Goal: Task Accomplishment & Management: Complete application form

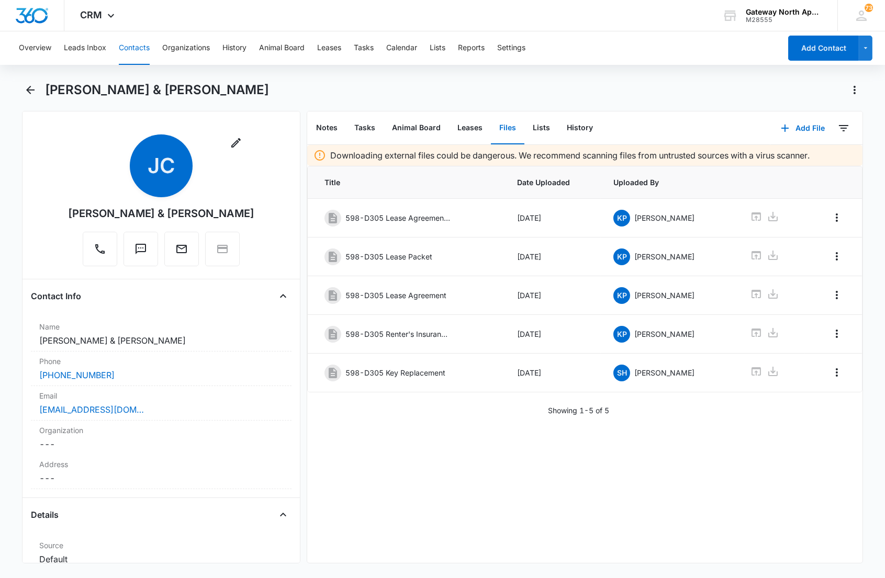
click at [121, 51] on button "Contacts" at bounding box center [134, 47] width 31 height 33
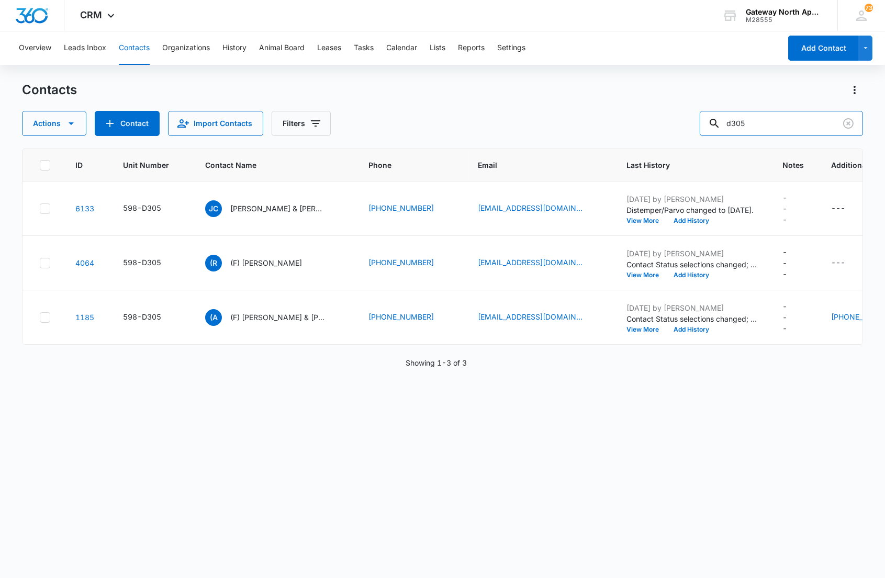
drag, startPoint x: 780, startPoint y: 126, endPoint x: 694, endPoint y: 125, distance: 85.3
click at [694, 125] on div "Actions Contact Import Contacts Filters d305" at bounding box center [442, 123] width 840 height 25
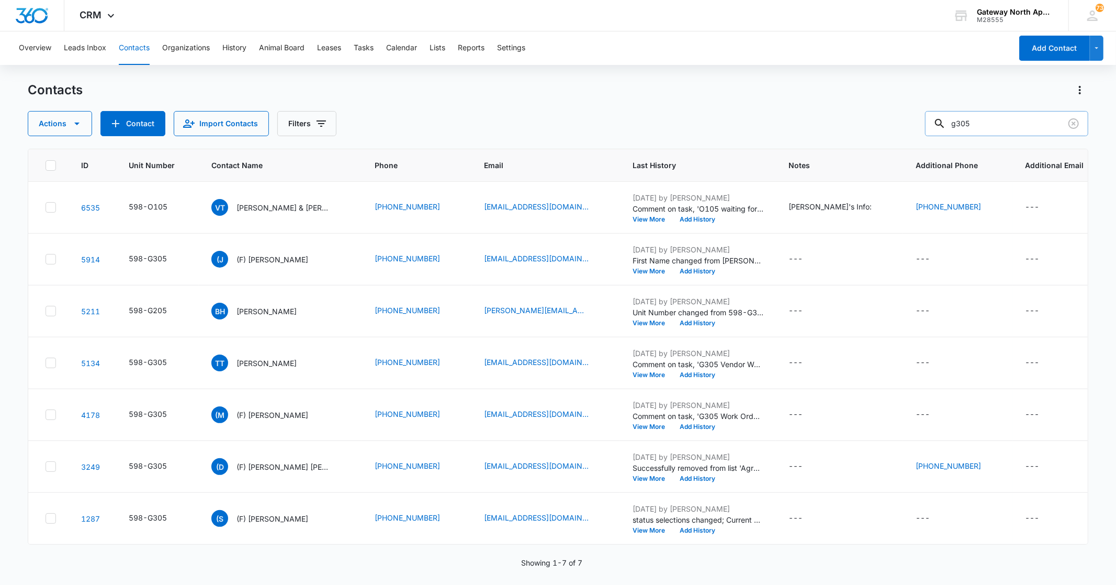
click at [884, 128] on input "g305" at bounding box center [1006, 123] width 163 height 25
type input "g306"
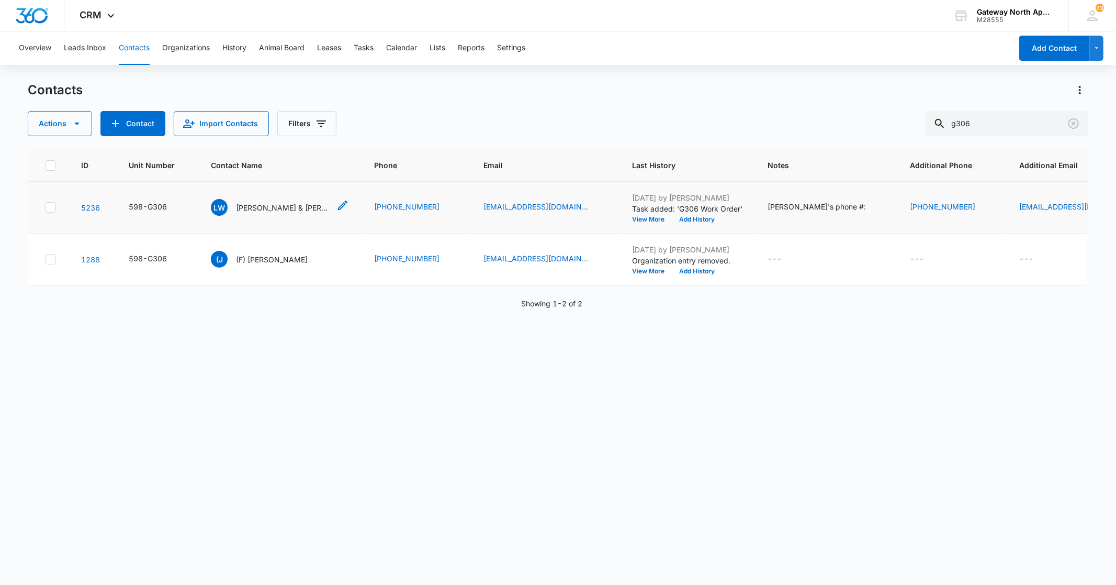
click at [275, 210] on p "[PERSON_NAME] & [PERSON_NAME]" at bounding box center [283, 207] width 94 height 11
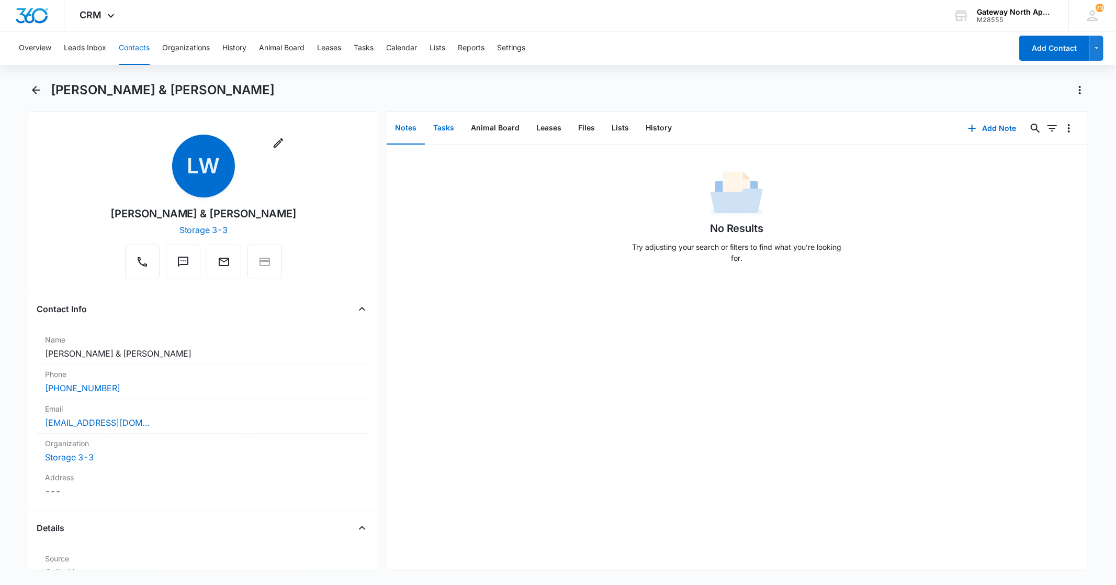
click at [437, 125] on button "Tasks" at bounding box center [444, 128] width 38 height 32
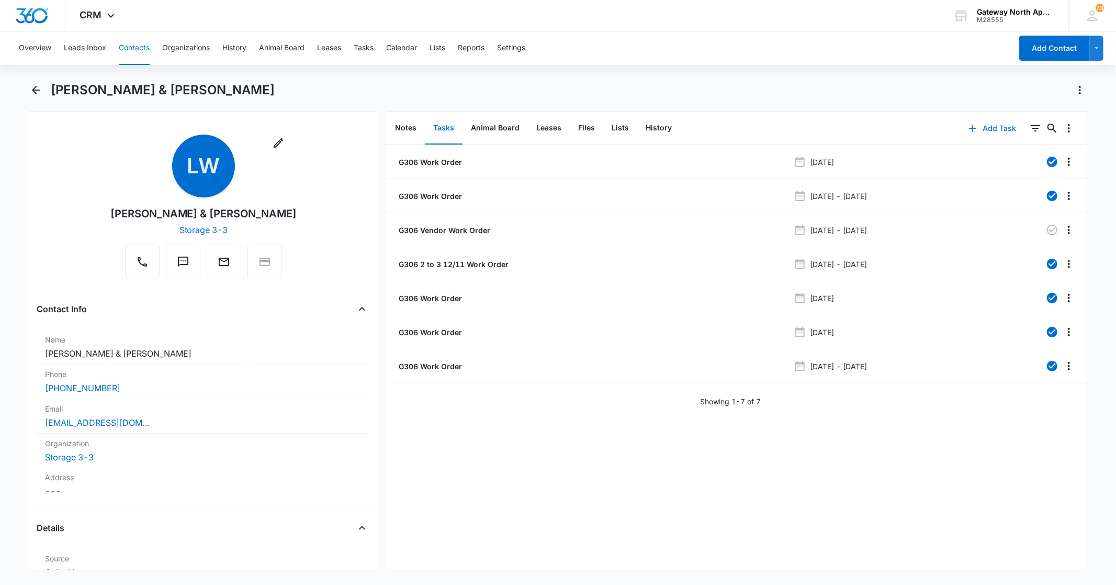
click at [884, 128] on button "Add Task" at bounding box center [992, 128] width 69 height 25
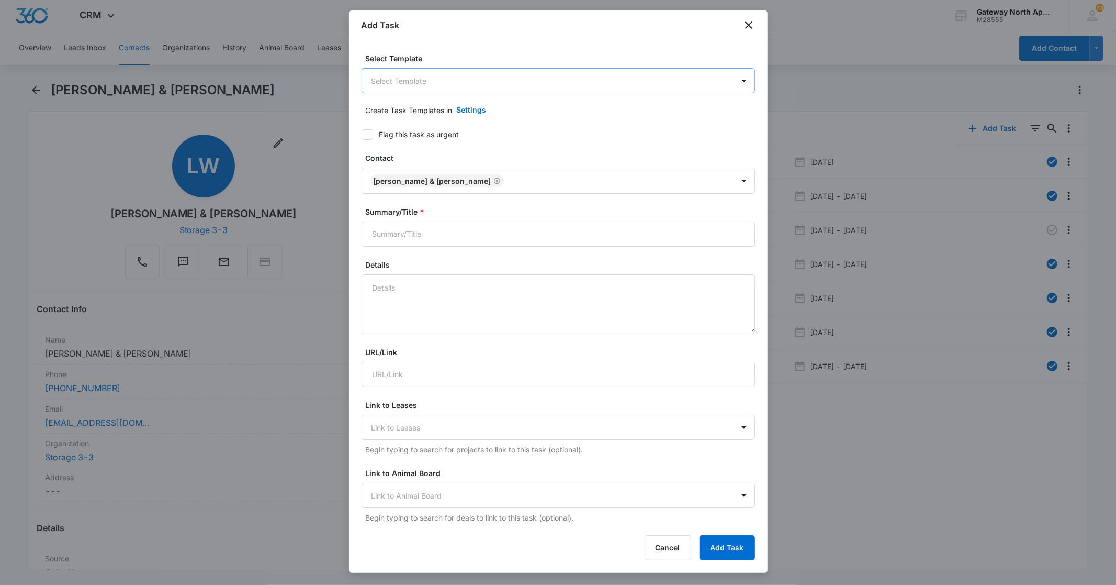
click at [522, 86] on body "CRM Apps Reputation Websites Forms CRM Email Social Content Ads Intelligence Fi…" at bounding box center [558, 292] width 1116 height 585
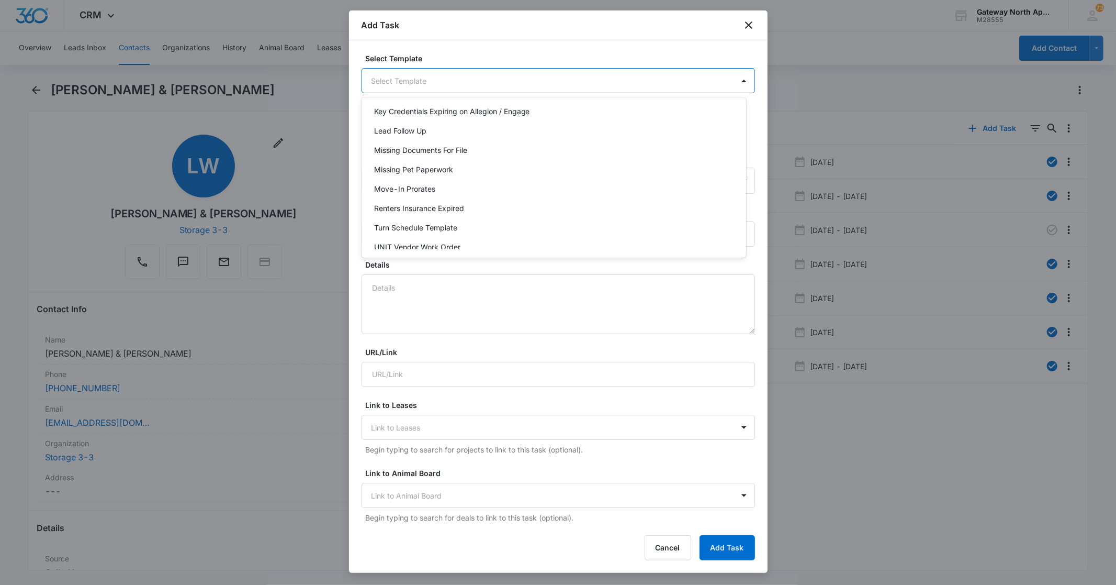
scroll to position [92, 0]
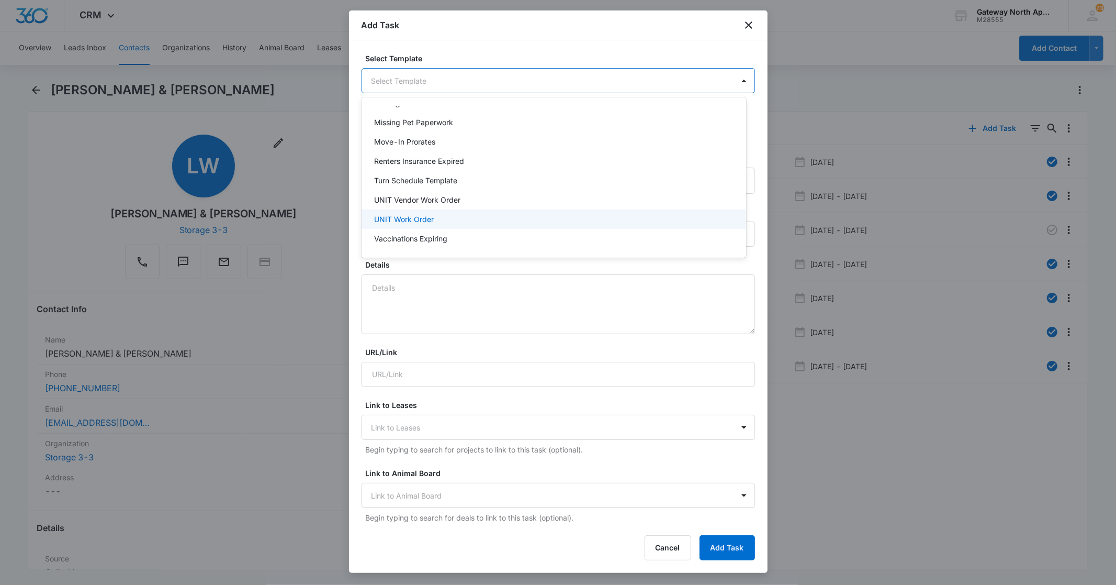
click at [421, 211] on div "UNIT Work Order" at bounding box center [554, 218] width 385 height 19
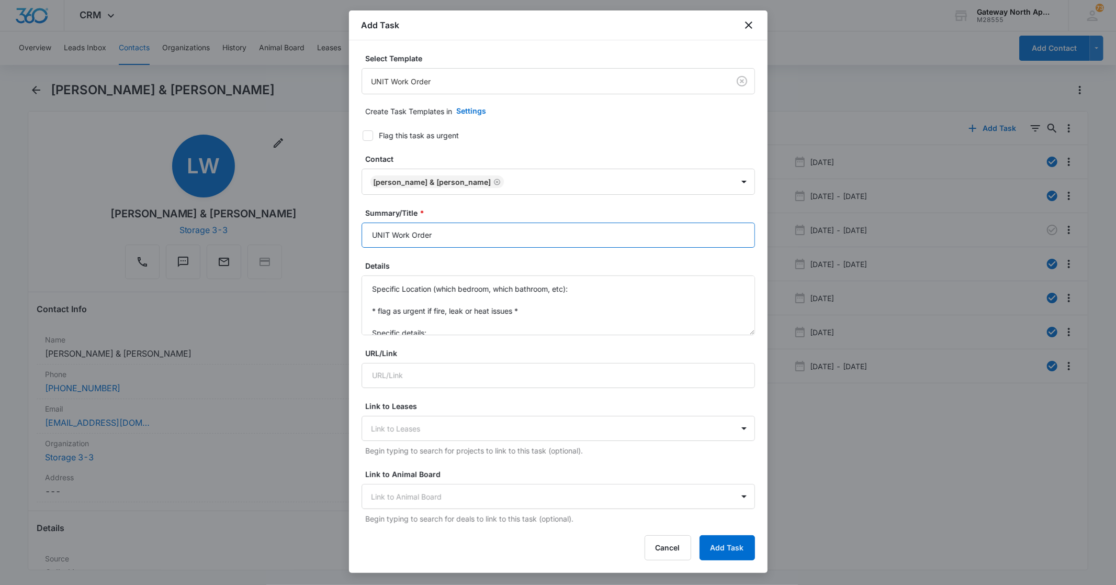
drag, startPoint x: 388, startPoint y: 233, endPoint x: 322, endPoint y: 235, distance: 66.5
click at [322, 236] on body "CRM Apps Reputation Websites Forms CRM Email Social Content Ads Intelligence Fi…" at bounding box center [558, 292] width 1116 height 585
type input "G306 Work Order"
drag, startPoint x: 436, startPoint y: 329, endPoint x: 357, endPoint y: 271, distance: 97.7
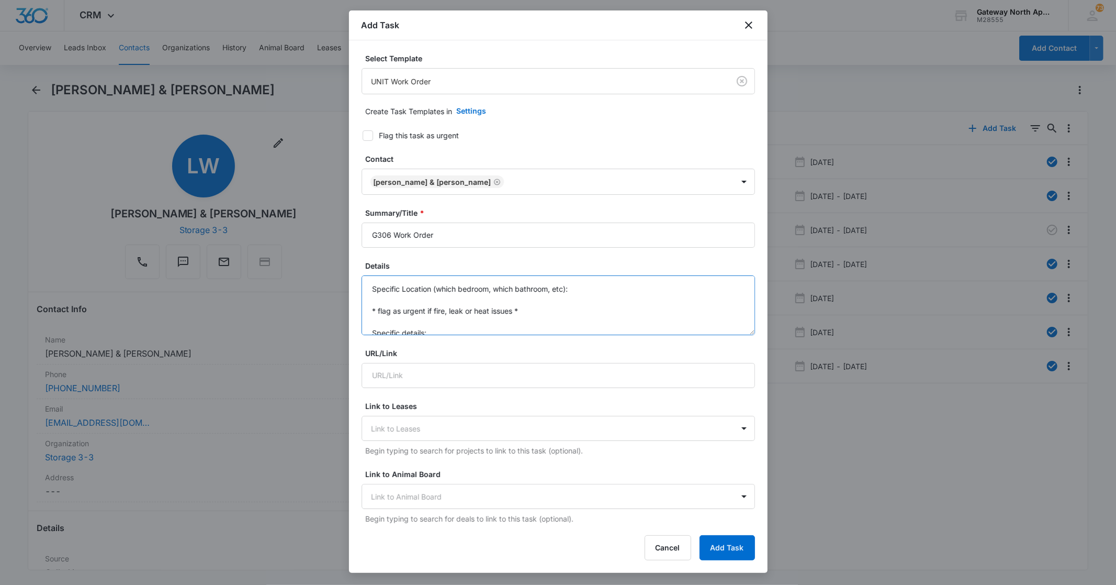
click at [357, 273] on div "Select Template UNIT Work Order Create Task Templates in Settings Flag this tas…" at bounding box center [558, 282] width 419 height 484
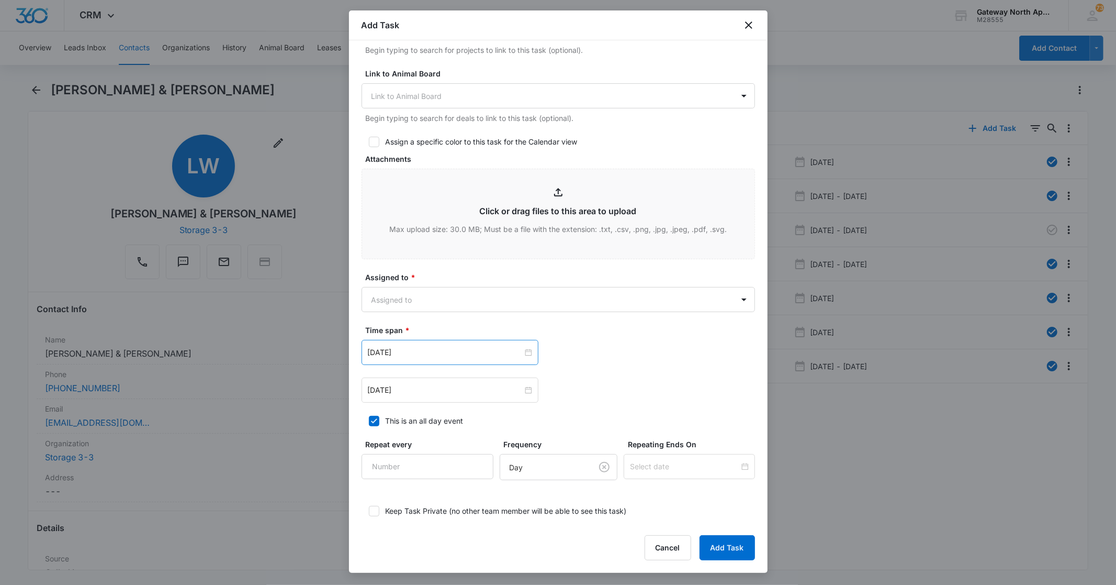
scroll to position [407, 0]
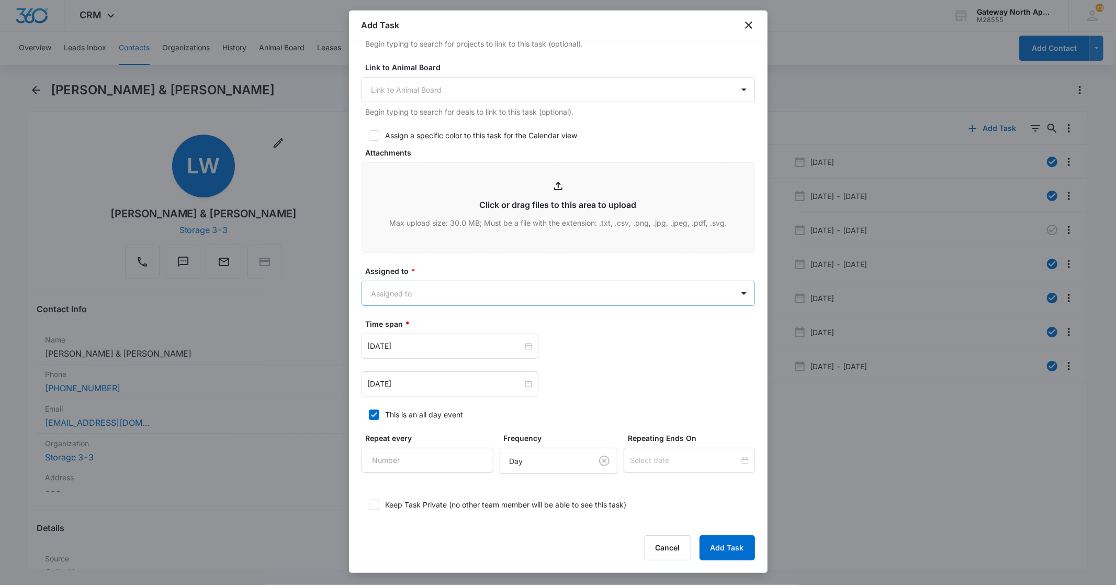
type textarea "Microwave keeps blowing breaker, tenant says nothing is plugged in, happens imm…"
click at [430, 297] on body "CRM Apps Reputation Websites Forms CRM Email Social Content Ads Intelligence Fi…" at bounding box center [558, 292] width 1116 height 585
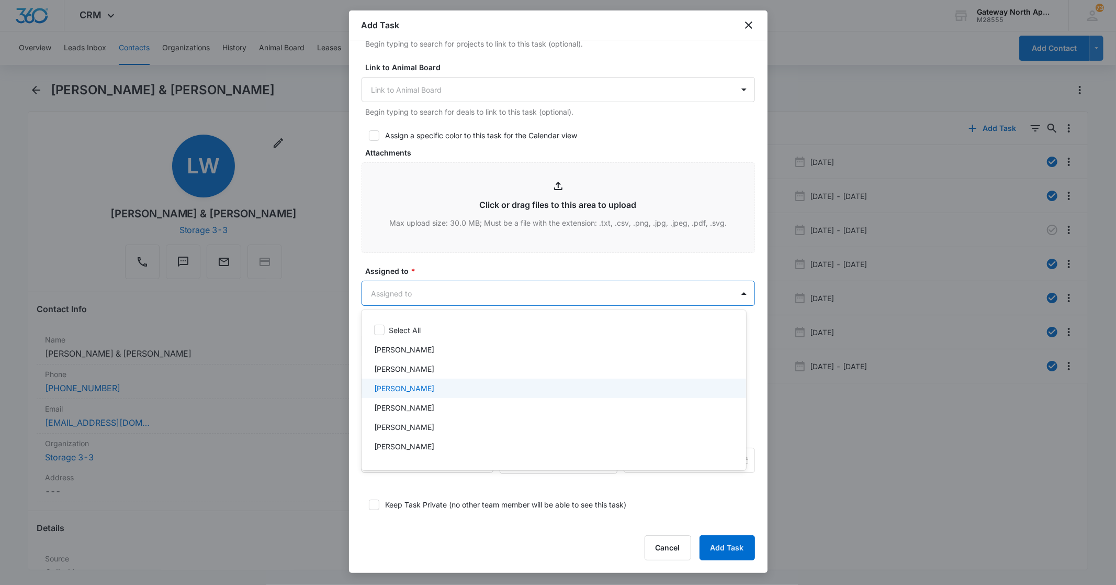
drag, startPoint x: 422, startPoint y: 384, endPoint x: 463, endPoint y: 326, distance: 71.0
click at [424, 383] on p "[PERSON_NAME]" at bounding box center [404, 388] width 60 height 11
click at [469, 295] on div at bounding box center [558, 292] width 1116 height 585
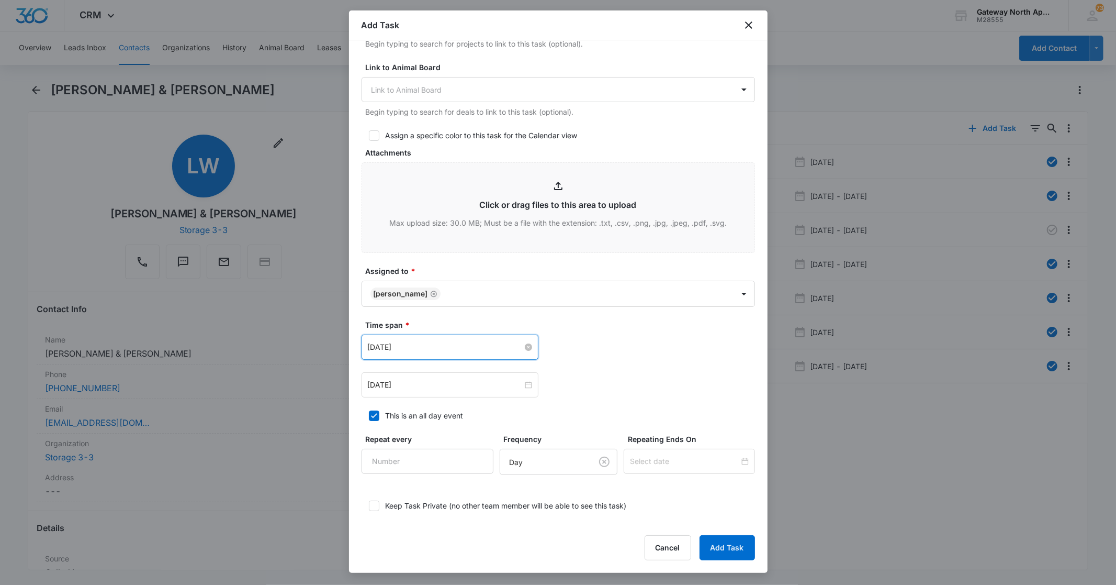
click at [449, 349] on input "[DATE]" at bounding box center [445, 347] width 155 height 12
click at [431, 507] on link "[DATE]" at bounding box center [435, 511] width 24 height 9
type input "[DATE]"
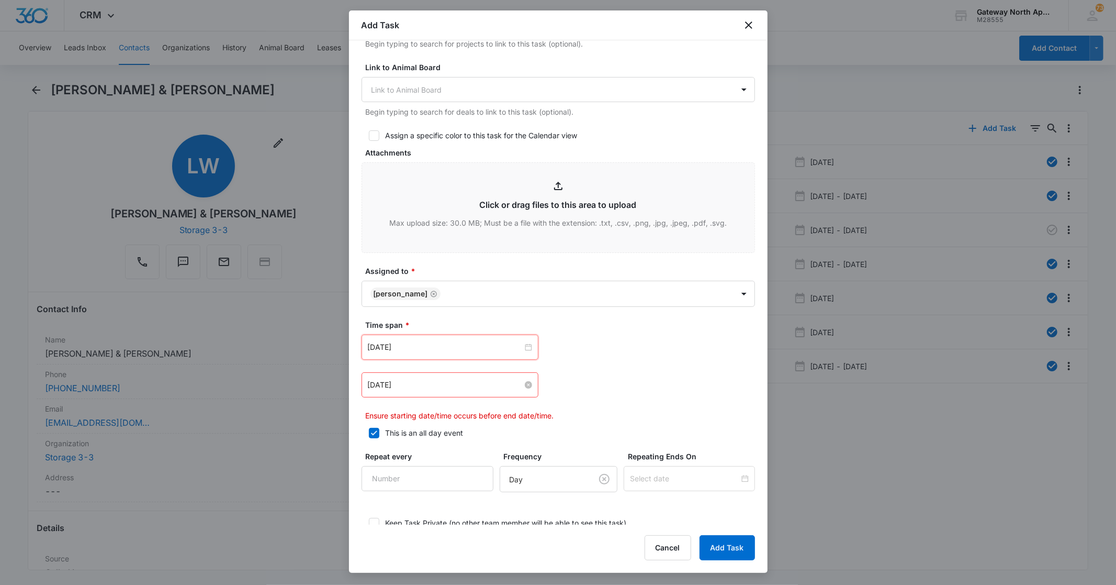
click at [447, 385] on input "[DATE]" at bounding box center [445, 385] width 155 height 12
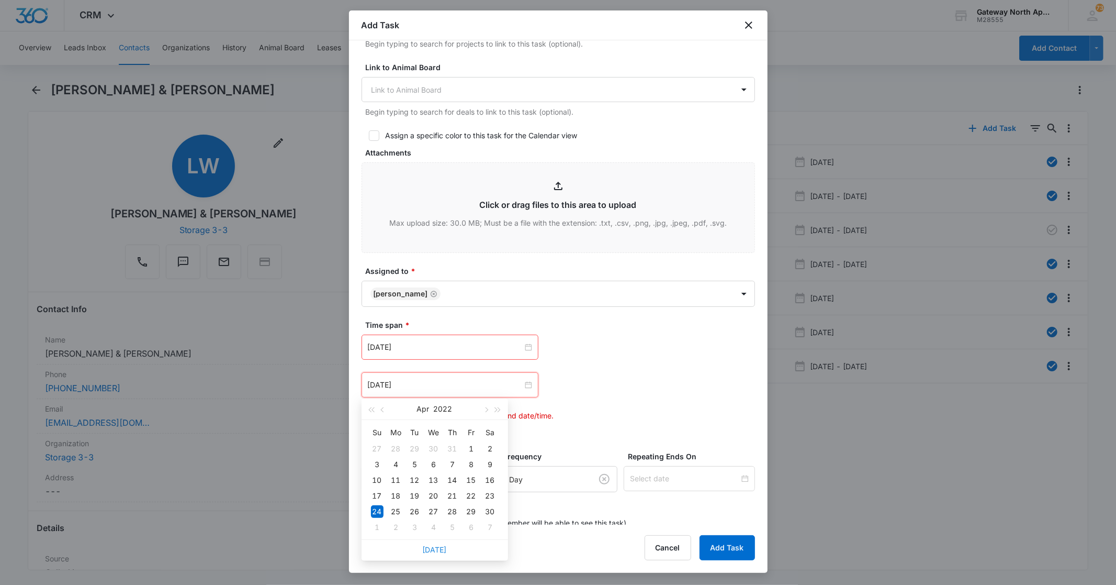
click at [436, 548] on link "[DATE]" at bounding box center [435, 549] width 24 height 9
type input "[DATE]"
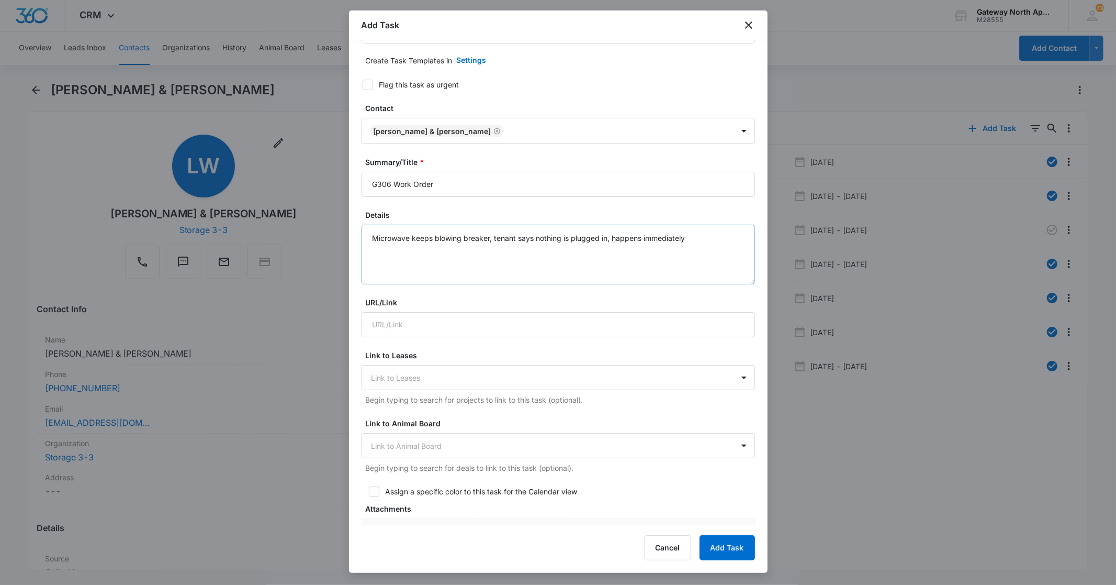
scroll to position [50, 0]
click at [698, 241] on textarea "Microwave keeps blowing breaker, tenant says nothing is plugged in, happens imm…" at bounding box center [559, 256] width 394 height 60
drag, startPoint x: 410, startPoint y: 260, endPoint x: 416, endPoint y: 261, distance: 5.9
click at [412, 261] on textarea "Microwave keeps blowing breaker, tenant says nothing is plugged in, happens imm…" at bounding box center [559, 256] width 394 height 60
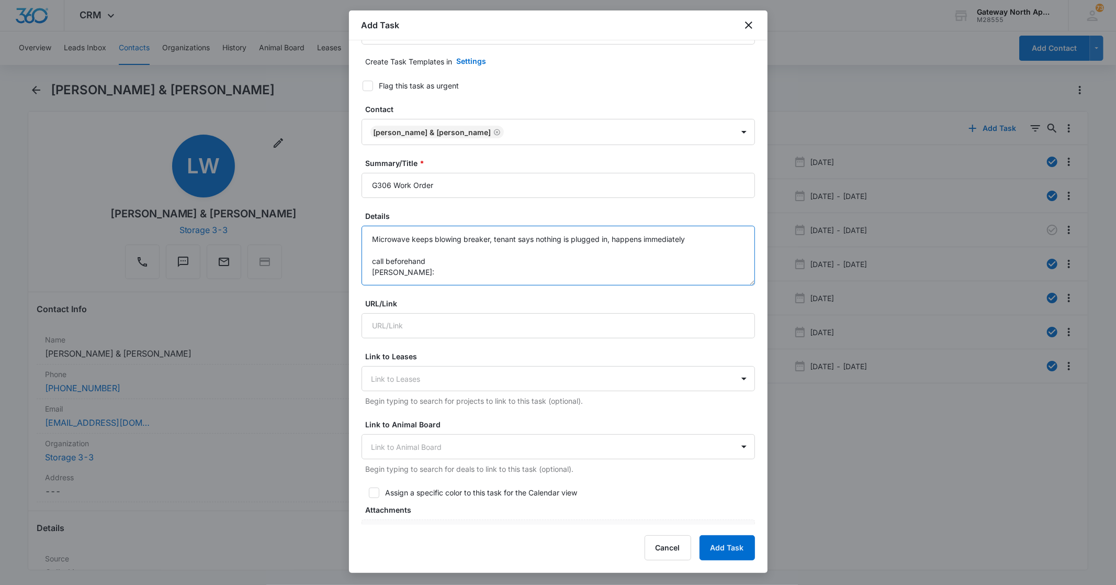
click at [399, 278] on textarea "Microwave keeps blowing breaker, tenant says nothing is plugged in, happens imm…" at bounding box center [559, 256] width 394 height 60
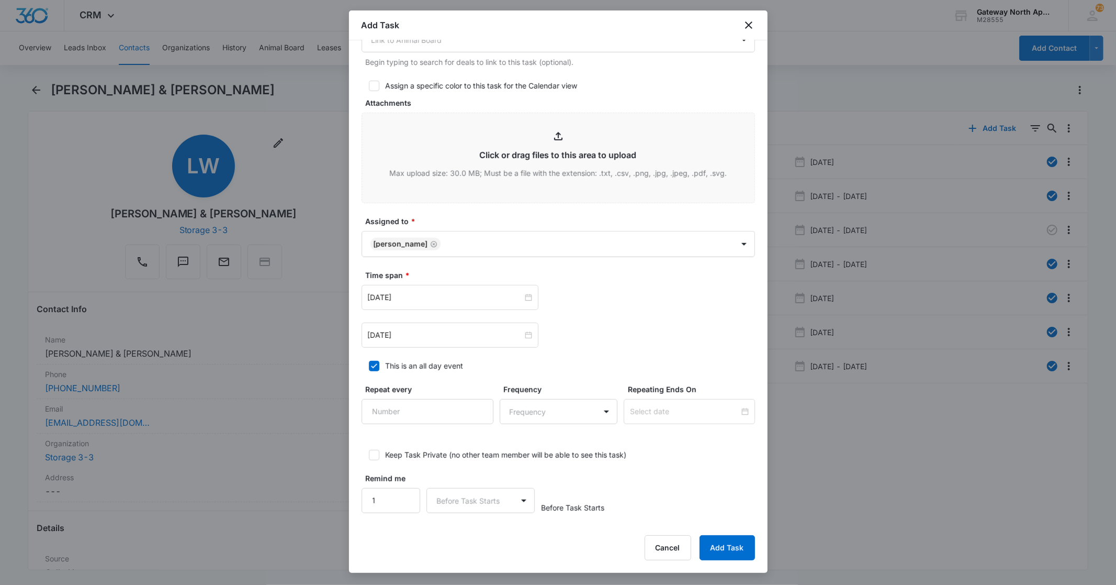
scroll to position [457, 0]
type textarea "Microwave keeps blowing breaker, tenant says nothing is plugged in, happens imm…"
click at [577, 367] on label "This is an all day event" at bounding box center [559, 365] width 394 height 11
click at [369, 367] on input "This is an all day event" at bounding box center [365, 365] width 7 height 7
checkbox input "false"
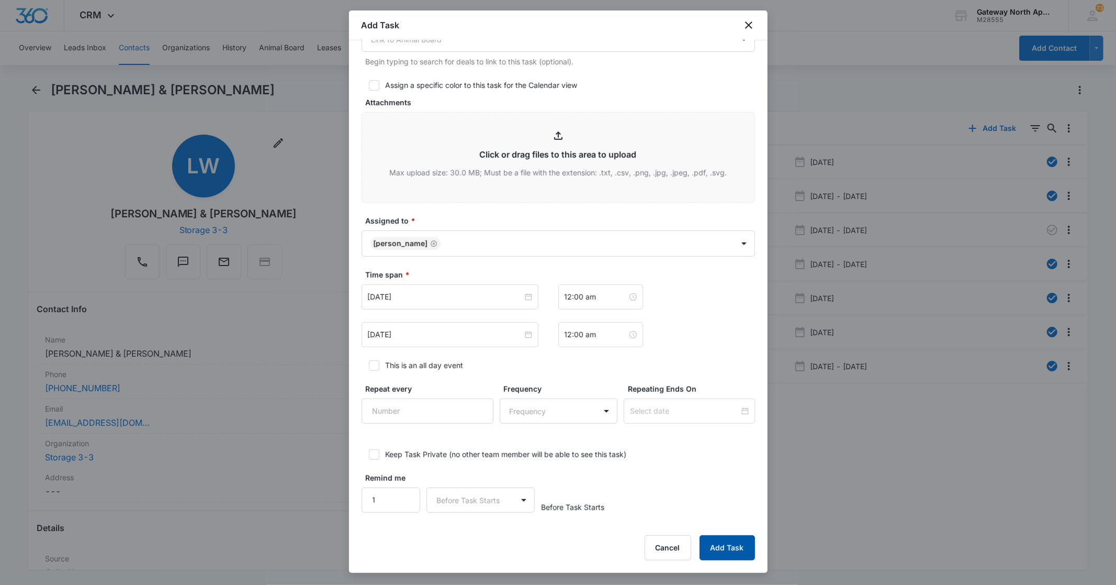
click at [730, 548] on button "Add Task" at bounding box center [727, 547] width 55 height 25
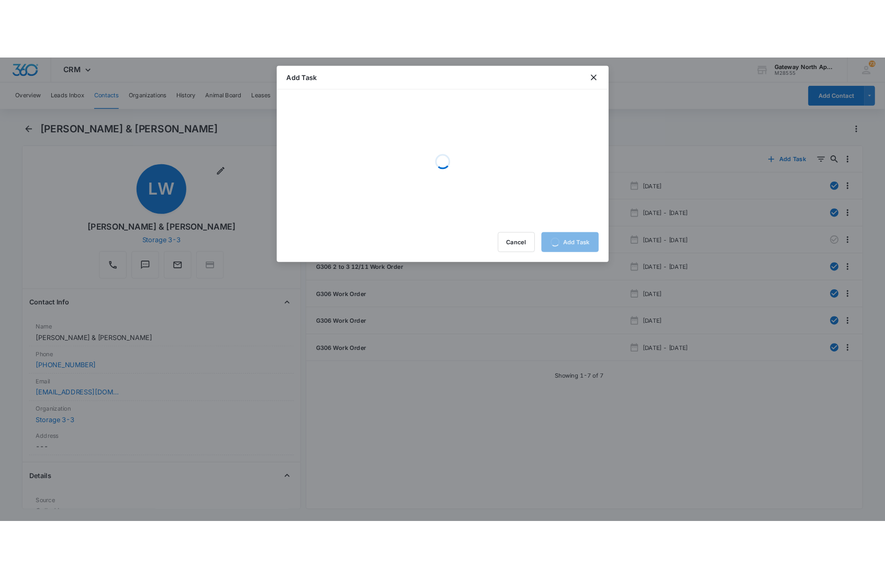
scroll to position [0, 0]
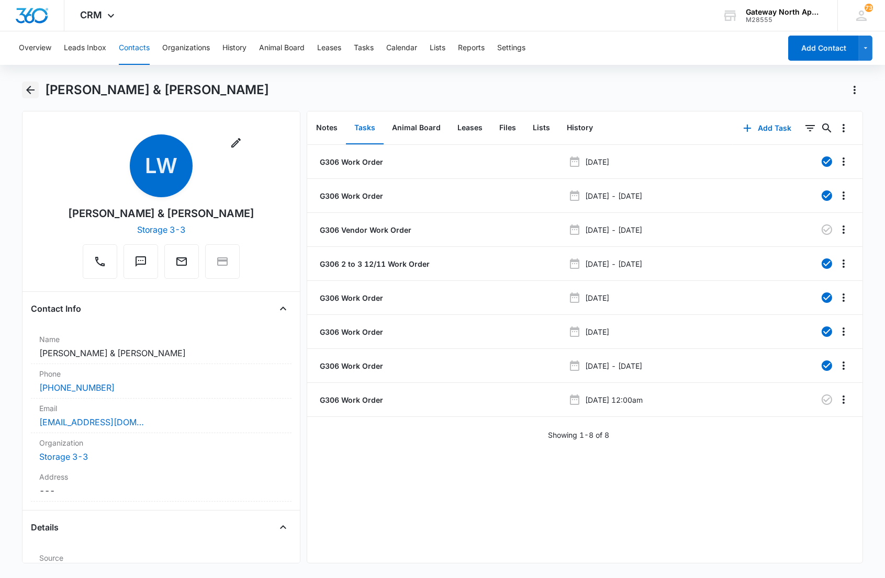
click at [35, 95] on icon "Back" at bounding box center [30, 90] width 13 height 13
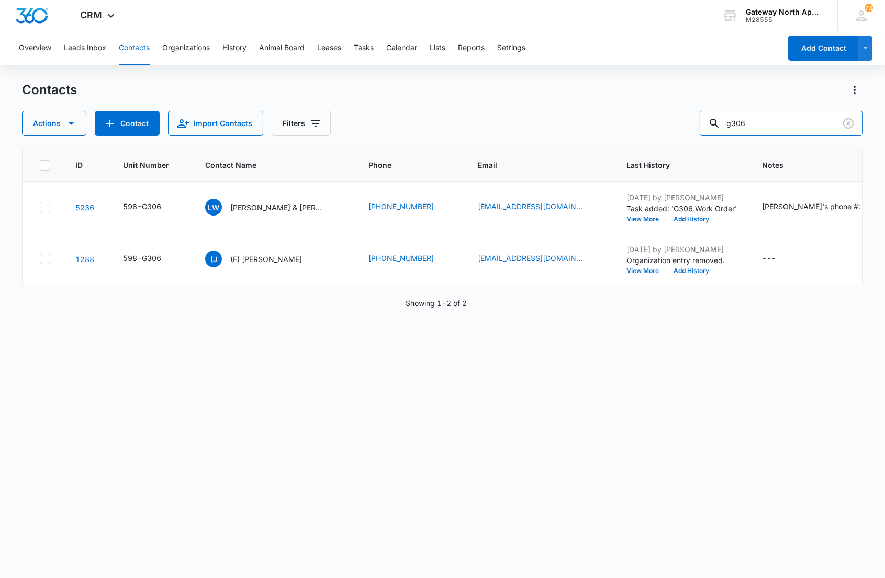
drag, startPoint x: 786, startPoint y: 119, endPoint x: 593, endPoint y: 129, distance: 193.3
click at [593, 129] on div "Actions Contact Import Contacts Filters g306" at bounding box center [442, 123] width 840 height 25
type input "l107"
